Goal: Information Seeking & Learning: Learn about a topic

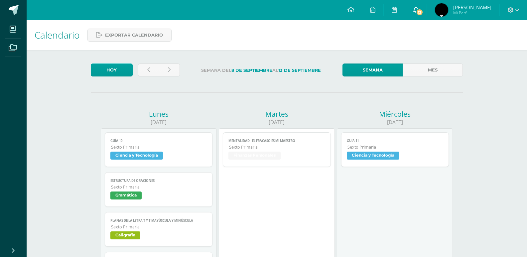
click at [423, 12] on span "13" at bounding box center [419, 12] width 7 height 7
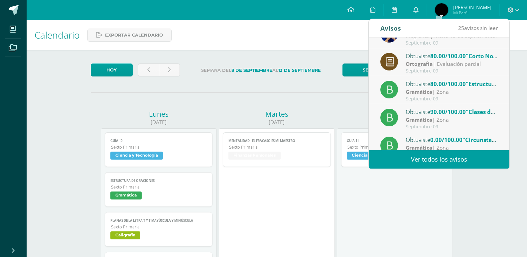
scroll to position [111, 0]
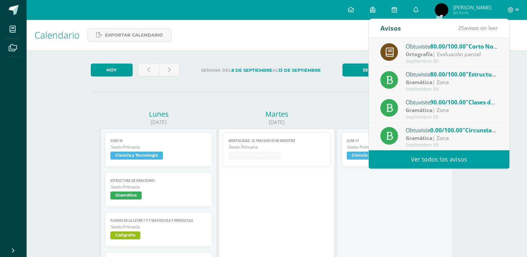
click at [463, 49] on span "80.00/100.00" at bounding box center [448, 47] width 36 height 8
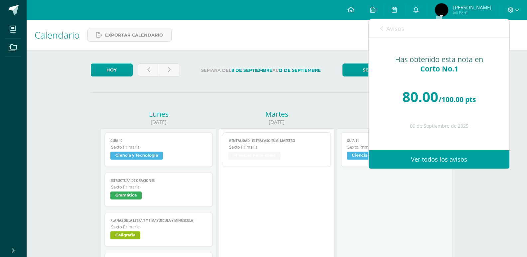
click at [388, 30] on span "Avisos" at bounding box center [396, 29] width 18 height 8
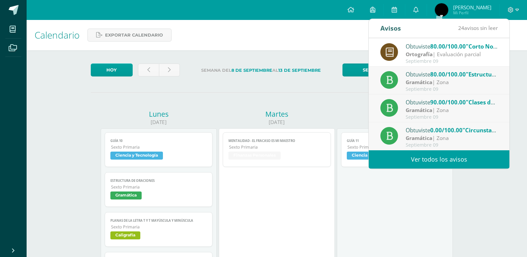
click at [424, 138] on strong "Gramática" at bounding box center [419, 137] width 27 height 7
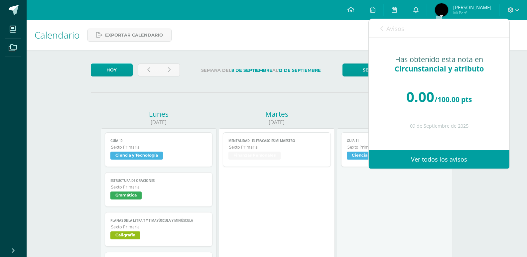
click at [437, 156] on link "Ver todos los avisos" at bounding box center [439, 159] width 141 height 18
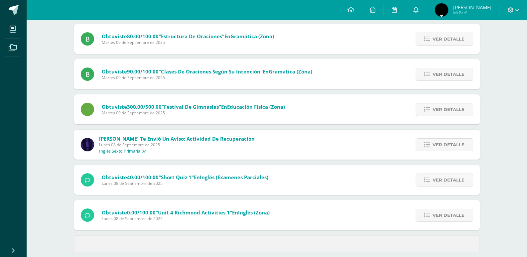
scroll to position [224, 0]
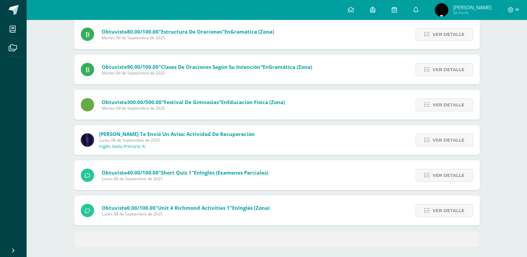
drag, startPoint x: 532, startPoint y: 115, endPoint x: 532, endPoint y: 228, distance: 113.4
click at [527, 228] on html "Mis cursos Archivos Cerrar panel Caligrafía Sexto Primaria "A" Ciencias Sociale…" at bounding box center [263, 18] width 527 height 485
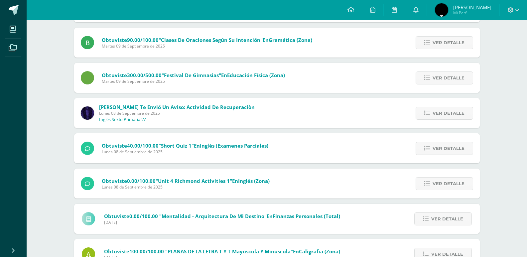
scroll to position [248, 0]
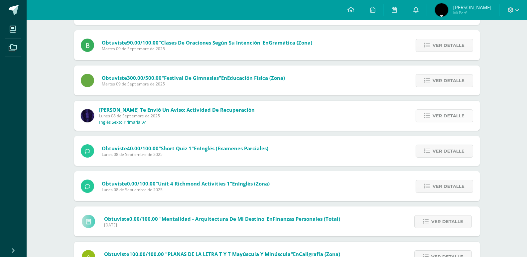
click at [444, 110] on span "Ver detalle" at bounding box center [449, 116] width 32 height 12
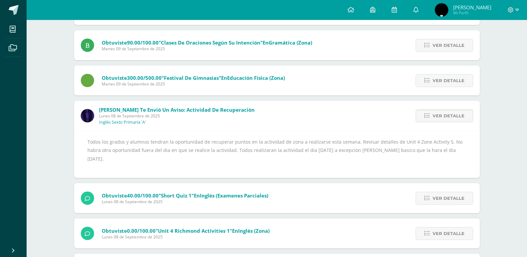
drag, startPoint x: 524, startPoint y: 108, endPoint x: 524, endPoint y: 119, distance: 11.6
click at [524, 119] on div "Notificaciones Sin leer (23) Leídos Marcar todas como leídas Obtuviste 100.00/1…" at bounding box center [277, 245] width 501 height 949
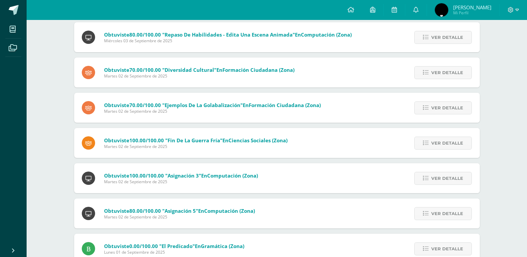
scroll to position [703, 0]
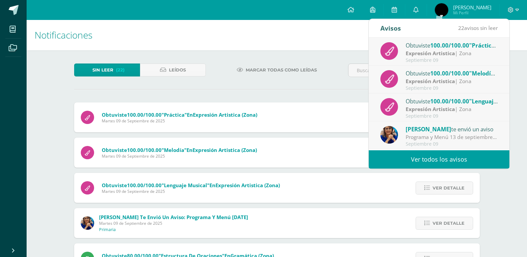
click at [475, 133] on div "Programa y Menú 13 de septiembre: Estimados Padres de Familia: enviamos adjunto…" at bounding box center [452, 137] width 92 height 8
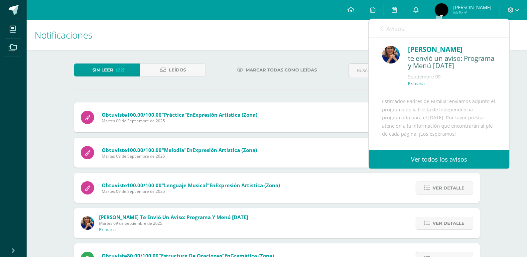
click at [503, 76] on div "[PERSON_NAME] te envió un aviso: Programa y Menú [DATE] [DATE] [GEOGRAPHIC_DATA…" at bounding box center [439, 126] width 141 height 177
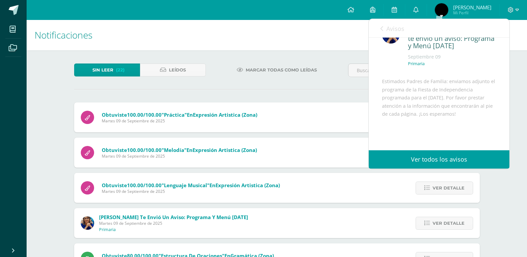
scroll to position [89, 0]
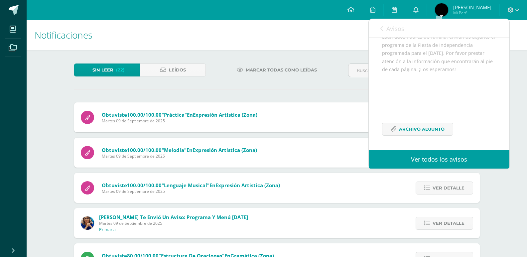
click at [422, 139] on div "Estimados Padres de Familia: enviamos adjunto el programa de la Fiesta de Indep…" at bounding box center [439, 88] width 114 height 111
click at [419, 132] on span "Archivo Adjunto" at bounding box center [422, 129] width 46 height 12
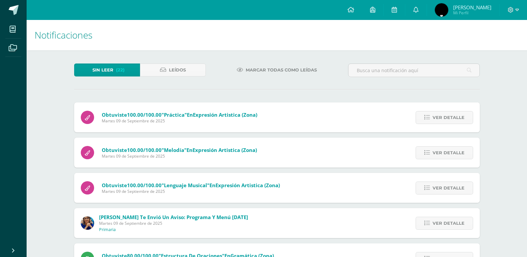
drag, startPoint x: 312, startPoint y: 77, endPoint x: 303, endPoint y: 69, distance: 12.2
click at [303, 69] on div "Marcar todas como leídas" at bounding box center [277, 73] width 137 height 19
click at [303, 69] on span "Marcar todas como leídas" at bounding box center [281, 70] width 71 height 12
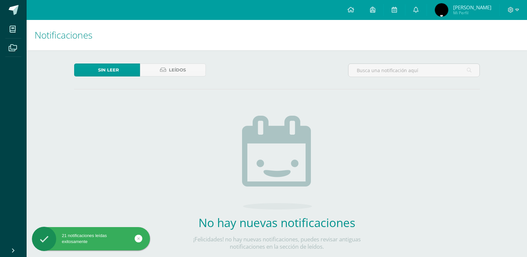
click at [280, 72] on div "Sin leer Leídos" at bounding box center [277, 73] width 411 height 19
click at [405, 10] on link at bounding box center [394, 10] width 21 height 20
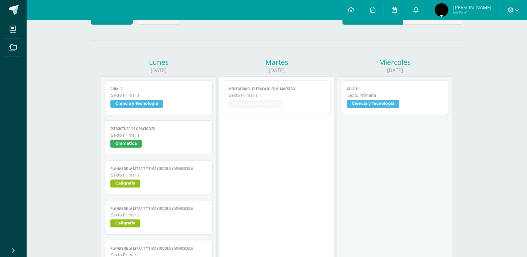
scroll to position [53, 0]
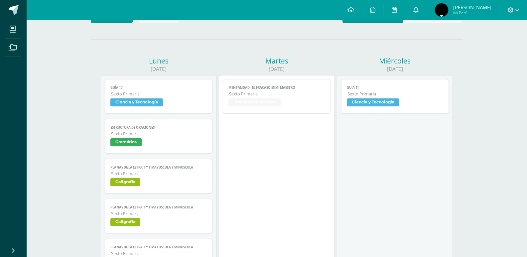
click at [268, 106] on span "Finanzas Personales" at bounding box center [255, 102] width 52 height 8
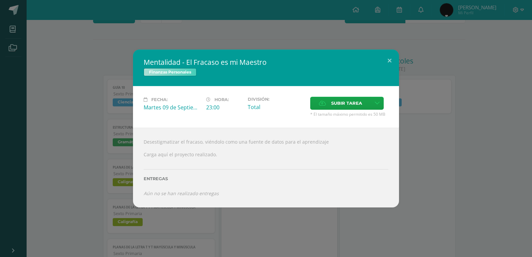
click at [266, 227] on div "Mentalidad - El Fracaso es mi Maestro Finanzas Personales Fecha: Martes 09 de S…" at bounding box center [266, 128] width 532 height 257
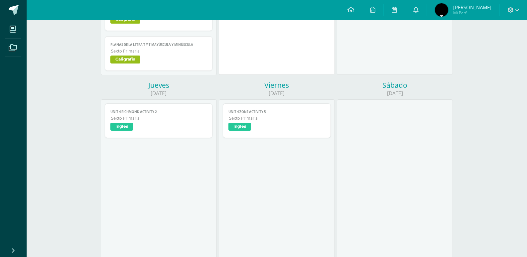
scroll to position [306, 0]
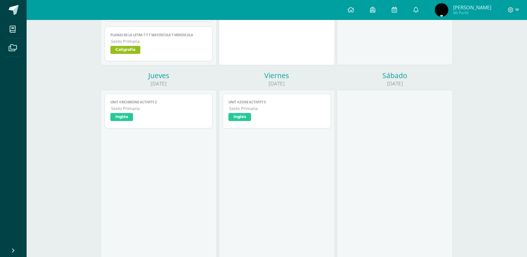
click at [173, 59] on link "PLANAS DE LA LETRA T y t mayúscula y minúscula Sexto Primaria Caligrafía" at bounding box center [159, 44] width 108 height 35
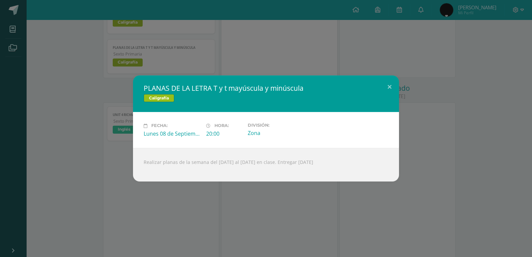
click at [213, 48] on div "PLANAS DE LA LETRA T y t mayúscula y minúscula Caligrafía Fecha: Lunes 08 de Se…" at bounding box center [266, 128] width 532 height 257
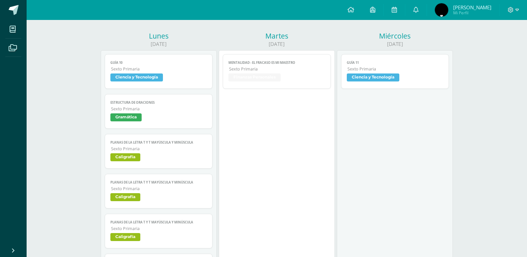
scroll to position [80, 0]
